Goal: Navigation & Orientation: Understand site structure

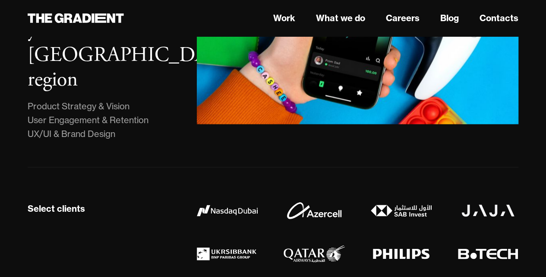
scroll to position [605, 0]
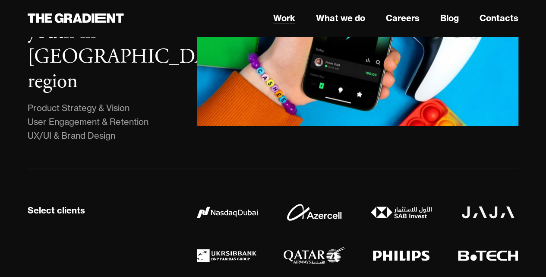
click at [279, 19] on link "Work" at bounding box center [284, 18] width 22 height 13
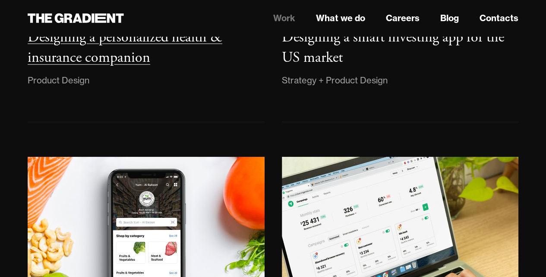
scroll to position [1166, 0]
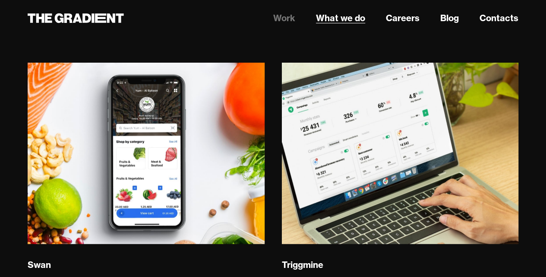
click at [346, 15] on link "What we do" at bounding box center [340, 18] width 49 height 13
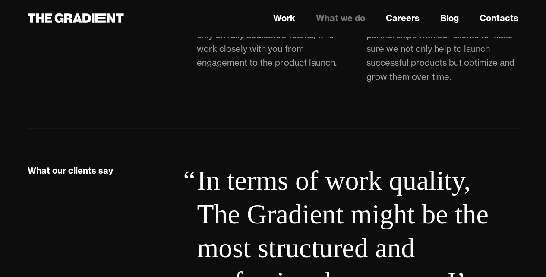
scroll to position [3387, 0]
